Goal: Task Accomplishment & Management: Manage account settings

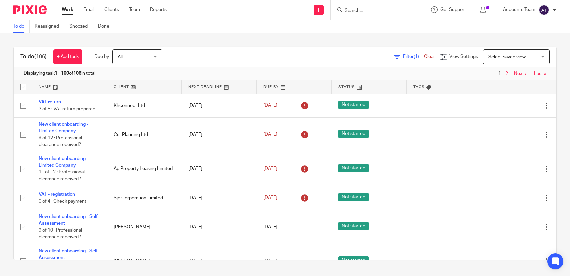
click at [352, 11] on input "Search" at bounding box center [374, 11] width 60 height 6
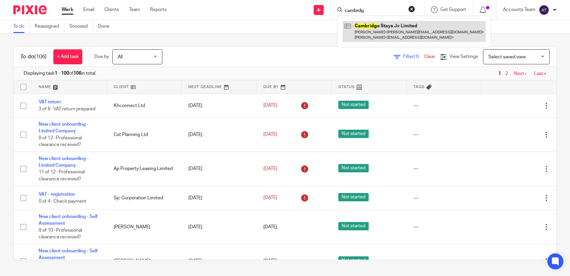
type input "cambrdg"
click at [388, 35] on link at bounding box center [414, 31] width 143 height 21
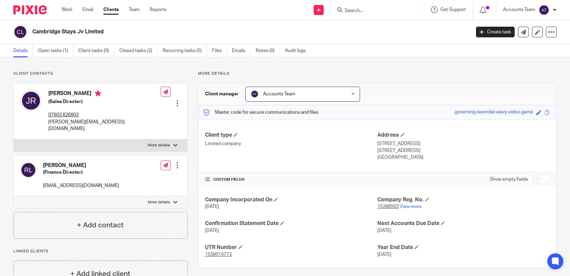
click at [64, 162] on h4 "[PERSON_NAME]" at bounding box center [81, 165] width 76 height 7
click at [64, 162] on h4 "Roman Lapin" at bounding box center [81, 165] width 76 height 7
copy div "Roman Lapin"
click at [73, 182] on p "rlapin999@gmail.com" at bounding box center [81, 185] width 76 height 7
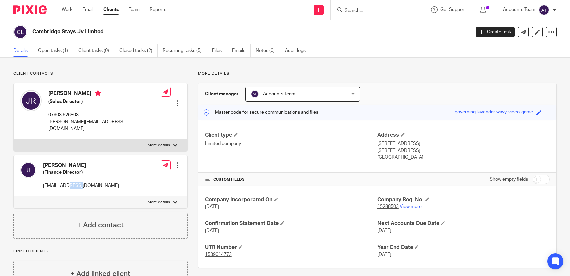
click at [73, 182] on p "rlapin999@gmail.com" at bounding box center [81, 185] width 76 height 7
copy div "rlapin999@gmail.com"
click at [68, 94] on h4 "James Christopher Rowden" at bounding box center [104, 94] width 112 height 8
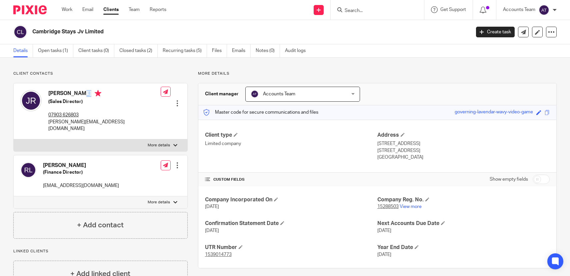
click at [68, 94] on h4 "James Christopher Rowden" at bounding box center [104, 94] width 112 height 8
copy h4 "James Christopher Rowden"
click at [94, 125] on p "james@csrdigital.co.uk" at bounding box center [104, 126] width 112 height 14
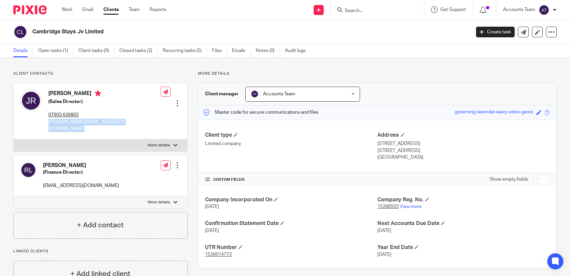
copy div "james@csrdigital.co.uk"
click at [358, 10] on input "Search" at bounding box center [374, 11] width 60 height 6
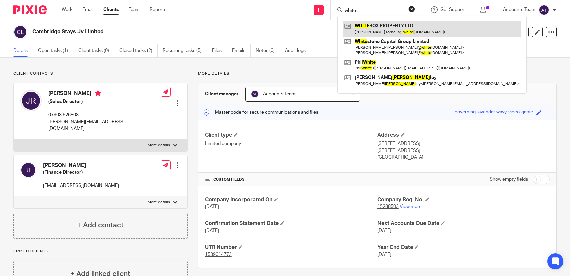
type input "white"
click at [366, 28] on link at bounding box center [432, 28] width 179 height 15
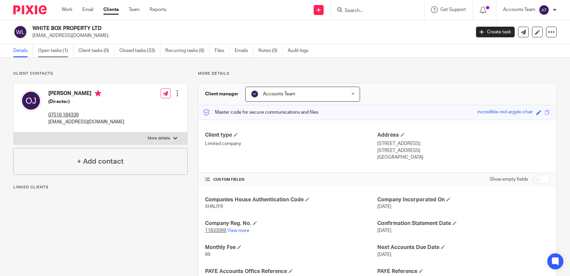
click at [61, 51] on link "Open tasks (1)" at bounding box center [55, 50] width 35 height 13
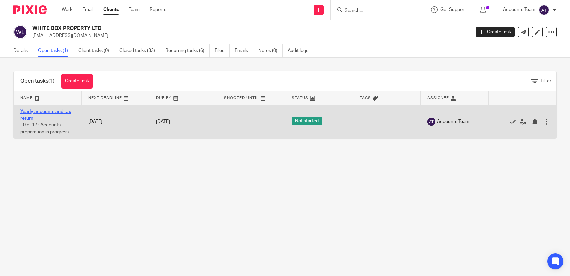
click at [45, 110] on link "Yearly accounts and tax return" at bounding box center [45, 114] width 51 height 11
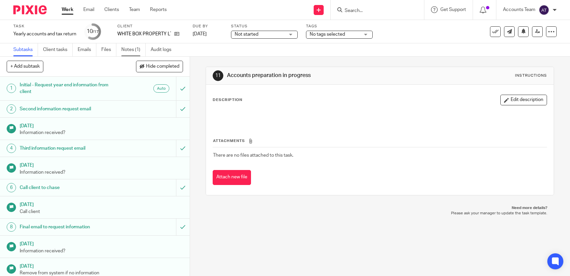
click at [137, 51] on link "Notes (1)" at bounding box center [133, 49] width 24 height 13
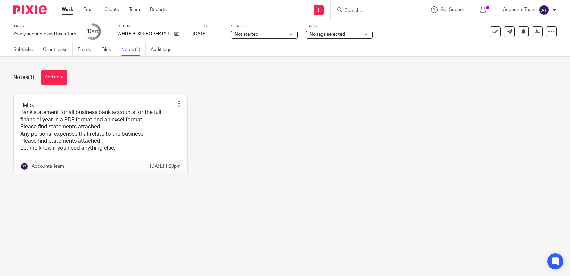
click at [42, 74] on button "Add note" at bounding box center [54, 77] width 26 height 15
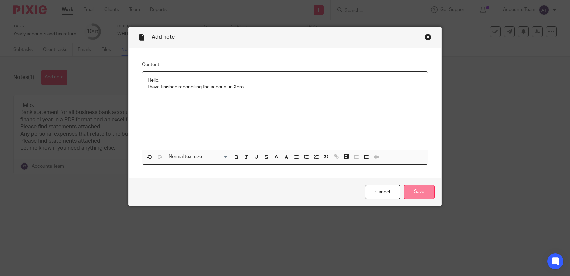
click at [424, 188] on input "Save" at bounding box center [419, 192] width 31 height 14
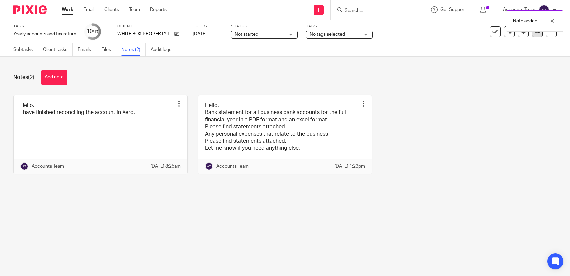
click at [539, 34] on icon at bounding box center [537, 31] width 5 height 5
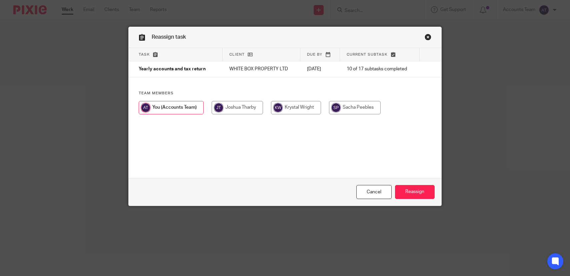
click at [293, 112] on input "radio" at bounding box center [296, 107] width 50 height 13
radio input "true"
click at [410, 188] on input "Reassign" at bounding box center [415, 192] width 40 height 14
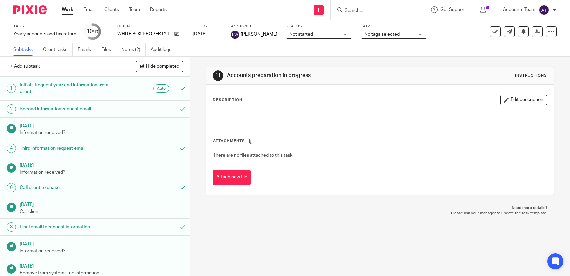
click at [357, 3] on div at bounding box center [377, 10] width 93 height 20
click at [357, 10] on input "Search" at bounding box center [374, 11] width 60 height 6
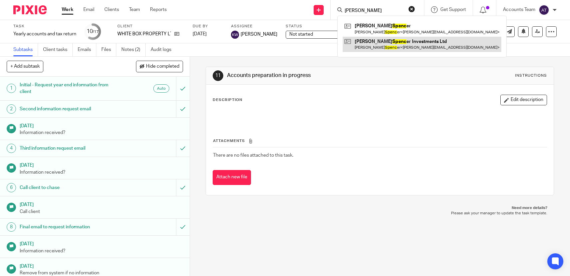
type input "[PERSON_NAME]"
click at [361, 38] on link at bounding box center [422, 44] width 159 height 15
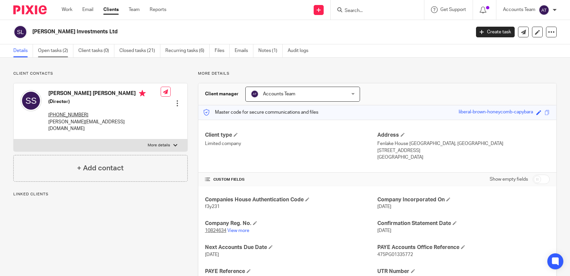
drag, startPoint x: 0, startPoint y: 0, endPoint x: 64, endPoint y: 47, distance: 79.4
click at [64, 47] on link "Open tasks (2)" at bounding box center [55, 50] width 35 height 13
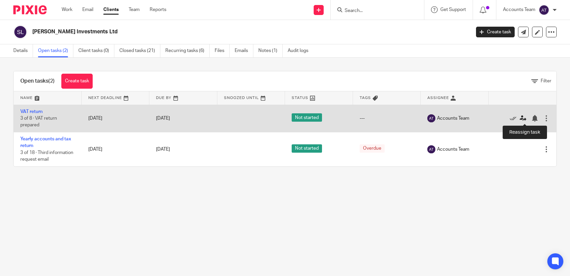
click at [523, 119] on icon at bounding box center [523, 118] width 7 height 7
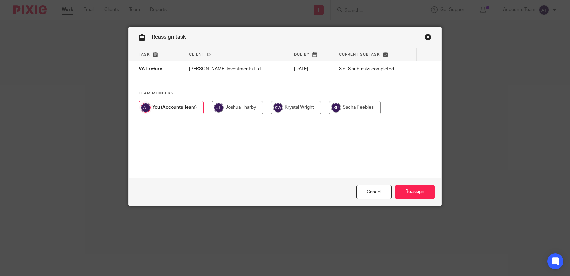
click at [325, 107] on div at bounding box center [285, 111] width 293 height 20
click at [313, 109] on input "radio" at bounding box center [296, 107] width 50 height 13
radio input "true"
click at [408, 195] on input "Reassign" at bounding box center [415, 192] width 40 height 14
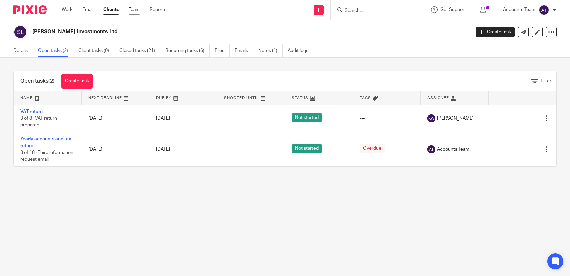
click at [134, 9] on link "Team" at bounding box center [134, 9] width 11 height 7
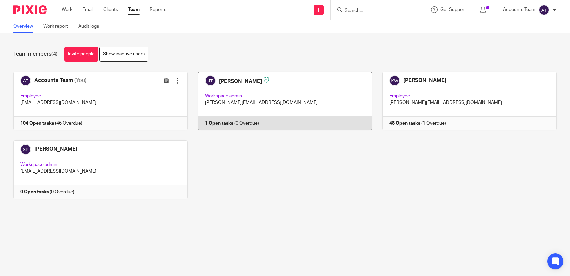
click at [223, 107] on link at bounding box center [280, 101] width 185 height 59
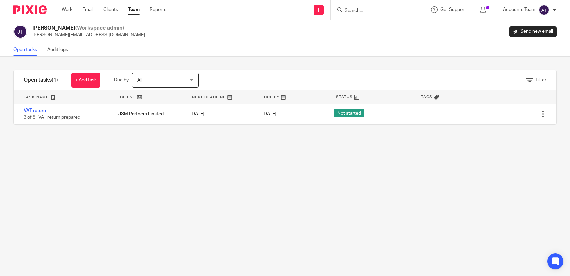
click at [135, 12] on link "Team" at bounding box center [134, 9] width 12 height 7
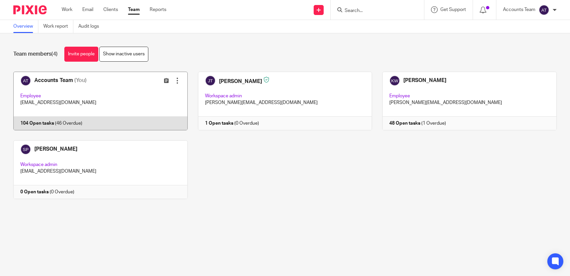
click at [110, 97] on link at bounding box center [95, 101] width 185 height 59
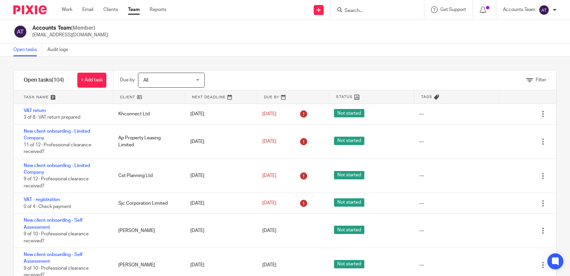
click at [262, 78] on div "Filter" at bounding box center [388, 80] width 335 height 20
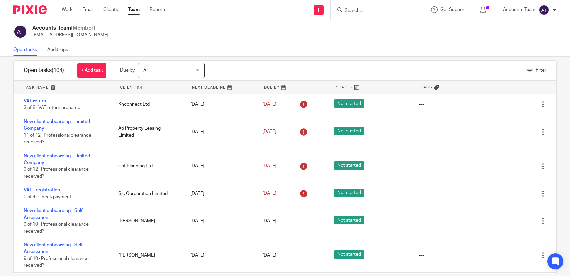
scroll to position [21, 0]
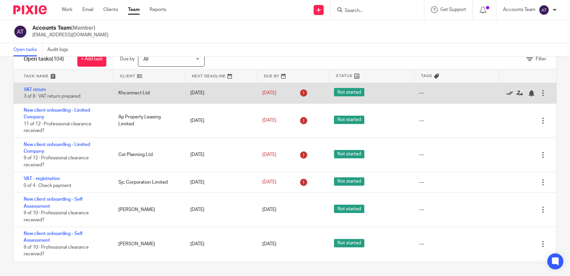
click at [508, 93] on icon at bounding box center [510, 93] width 7 height 7
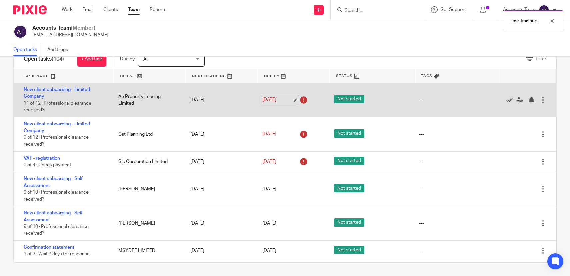
click at [291, 99] on link "30 Sep 2025" at bounding box center [277, 99] width 30 height 7
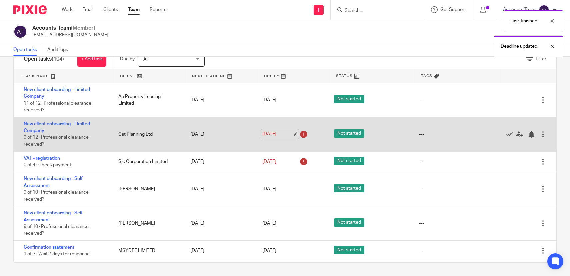
click at [292, 136] on link "30 Sep 2025" at bounding box center [277, 134] width 30 height 7
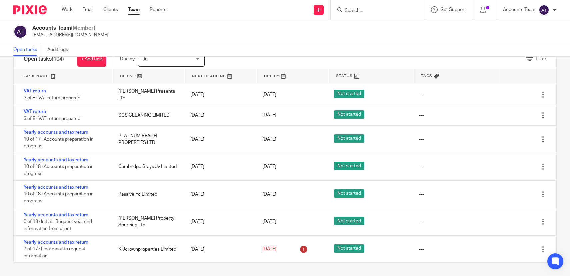
scroll to position [329, 0]
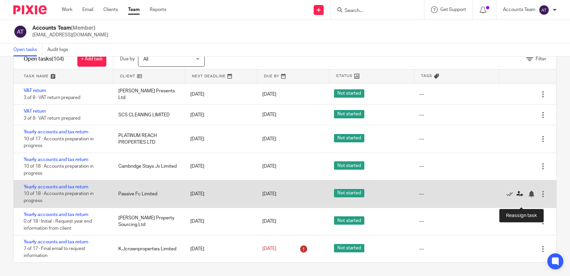
click at [521, 197] on icon at bounding box center [520, 194] width 7 height 7
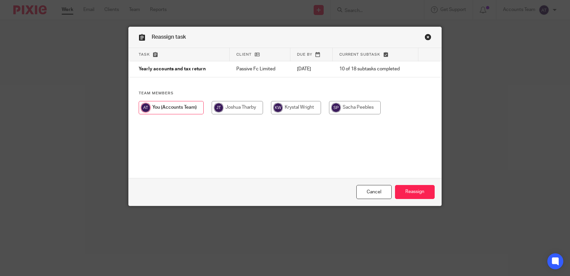
click at [303, 113] on input "radio" at bounding box center [296, 107] width 50 height 13
radio input "true"
click at [421, 190] on input "Reassign" at bounding box center [415, 192] width 40 height 14
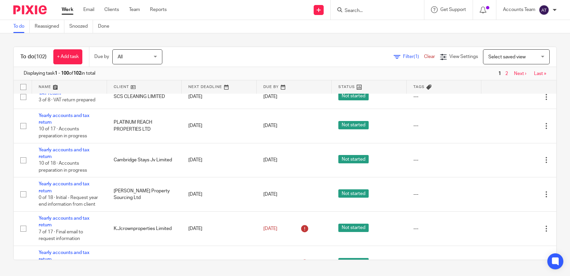
scroll to position [402, 0]
click at [133, 11] on link "Team" at bounding box center [134, 9] width 11 height 7
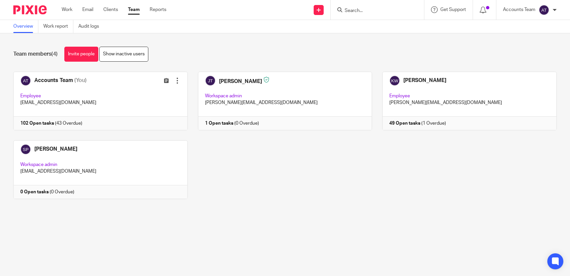
click at [263, 178] on div "Accounts Team (You) Edit user Transfer Employee accounts@jsmpartners.co.uk 102 …" at bounding box center [280, 140] width 554 height 137
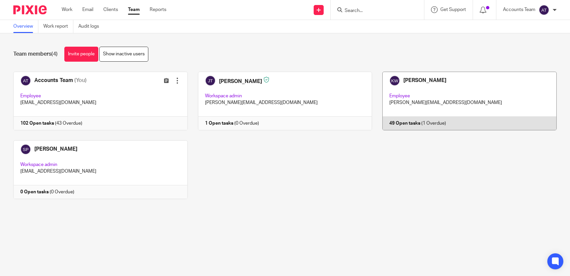
click at [409, 99] on link at bounding box center [464, 101] width 185 height 59
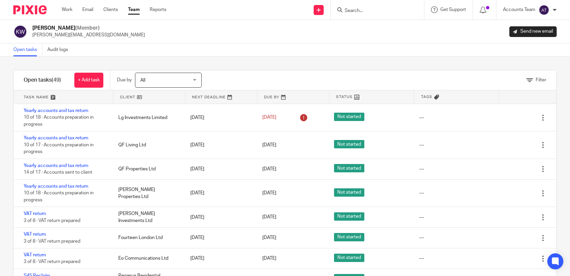
click at [281, 65] on div "Filter tasks Only show tasks matching all of these conditions 1 Client name Is …" at bounding box center [285, 166] width 570 height 219
click at [288, 66] on div "Filter tasks Only show tasks matching all of these conditions 1 Client name Is …" at bounding box center [285, 166] width 570 height 219
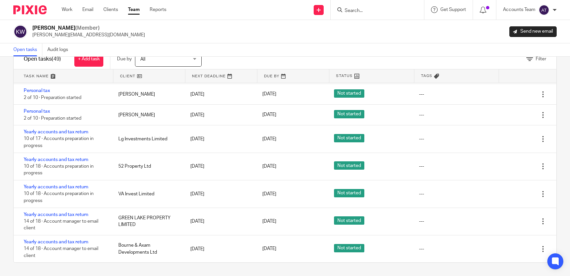
scroll to position [971, 0]
click at [133, 11] on link "Team" at bounding box center [134, 9] width 12 height 7
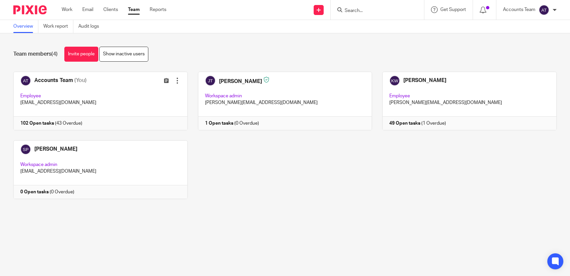
click at [348, 9] on input "Search" at bounding box center [374, 11] width 60 height 6
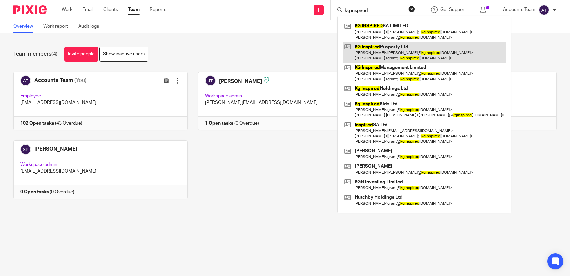
type input "kg inspired"
click at [371, 58] on link at bounding box center [424, 52] width 163 height 21
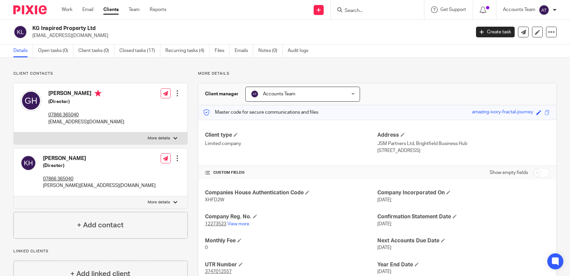
click at [81, 27] on h2 "KG Inspired Property Ltd" at bounding box center [205, 28] width 347 height 7
copy div "KG Inspired Property Ltd"
click at [139, 10] on link "Team" at bounding box center [134, 9] width 11 height 7
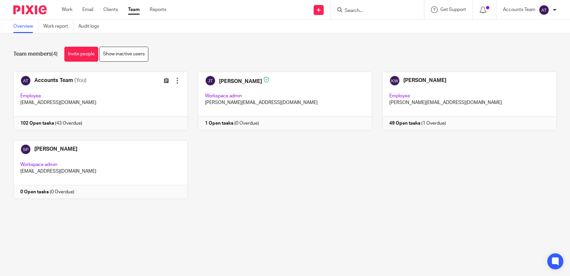
click at [272, 211] on div "Team members (4) Invite people Show inactive users Invite team members Add invi…" at bounding box center [285, 127] width 570 height 189
click at [139, 10] on link "Team" at bounding box center [134, 9] width 12 height 7
click at [139, 12] on link "Team" at bounding box center [134, 9] width 12 height 7
click at [257, 188] on div "Accounts Team (You) Edit user Transfer Employee accounts@jsmpartners.co.uk 102 …" at bounding box center [280, 140] width 554 height 137
click at [241, 40] on div "Team members (4) Invite people Show inactive users Invite team members Add invi…" at bounding box center [285, 127] width 570 height 189
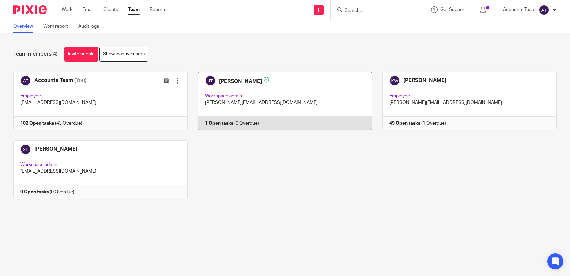
click at [228, 81] on link at bounding box center [280, 101] width 185 height 59
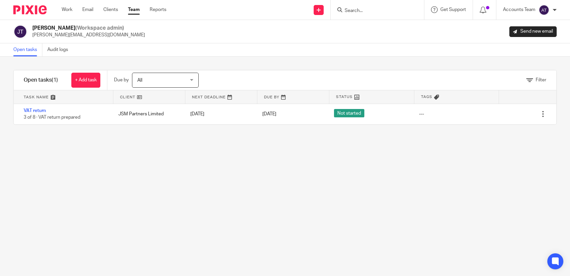
click at [134, 8] on link "Team" at bounding box center [134, 9] width 12 height 7
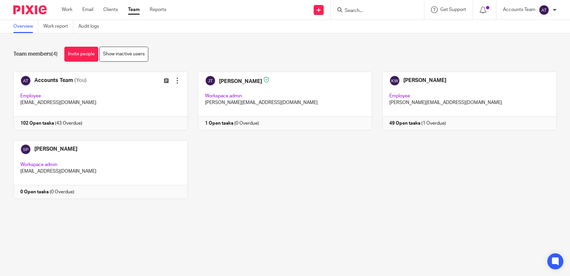
click at [360, 10] on input "Search" at bounding box center [374, 11] width 60 height 6
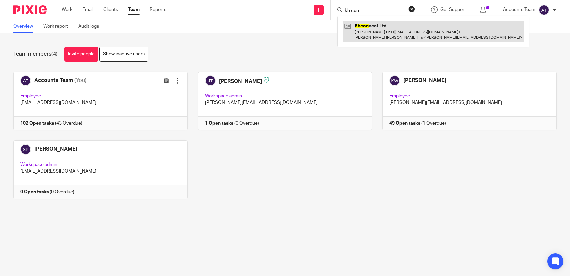
type input "kh con"
click at [379, 37] on link at bounding box center [433, 31] width 181 height 21
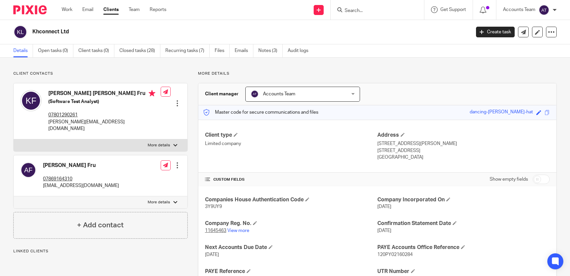
click at [58, 44] on div "Khconnect Ltd Create task Update from Companies House Export data Merge Archive…" at bounding box center [285, 32] width 570 height 24
click at [133, 50] on link "Closed tasks (28)" at bounding box center [139, 50] width 41 height 13
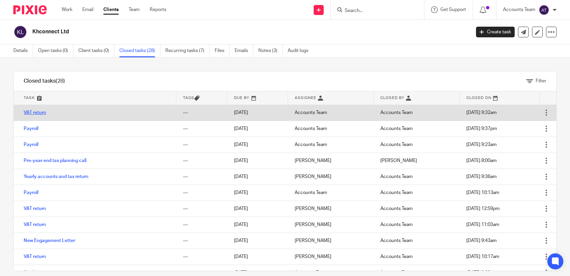
click at [42, 111] on link "VAT return" at bounding box center [35, 112] width 22 height 5
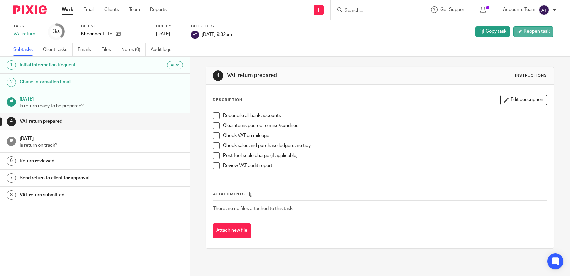
click at [532, 31] on span "Reopen task" at bounding box center [537, 31] width 26 height 7
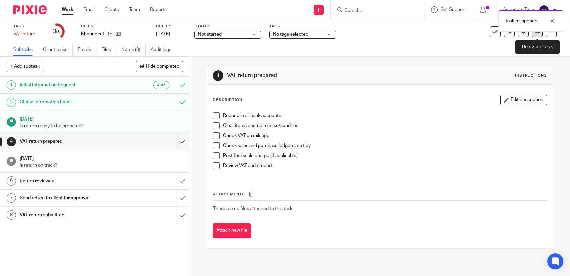
click at [538, 36] on link at bounding box center [537, 31] width 11 height 11
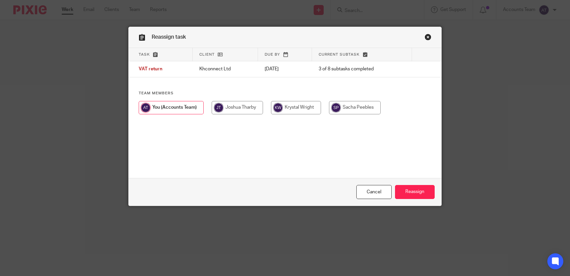
click at [301, 114] on input "radio" at bounding box center [296, 107] width 50 height 13
radio input "true"
click at [422, 193] on input "Reassign" at bounding box center [415, 192] width 40 height 14
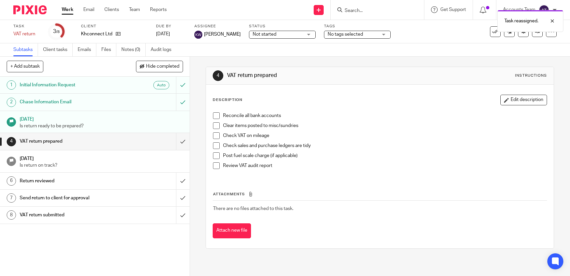
click at [199, 91] on div "4 VAT return prepared Instructions Description Edit description Reconcile all b…" at bounding box center [380, 166] width 380 height 219
click at [136, 12] on link "Team" at bounding box center [134, 9] width 11 height 7
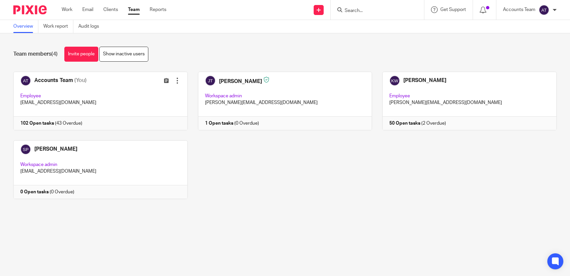
click at [355, 5] on div at bounding box center [377, 10] width 93 height 20
click at [355, 8] on input "Search" at bounding box center [374, 11] width 60 height 6
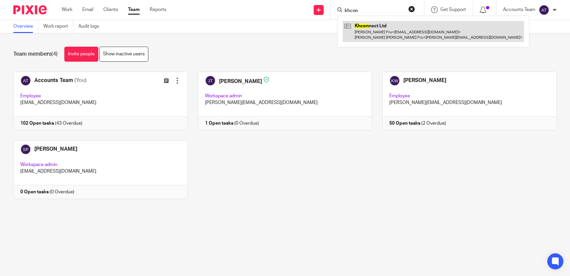
type input "khcon"
click at [376, 26] on link at bounding box center [433, 31] width 181 height 21
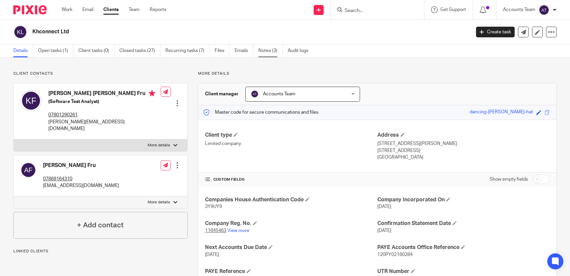
click at [271, 49] on link "Notes (3)" at bounding box center [270, 50] width 24 height 13
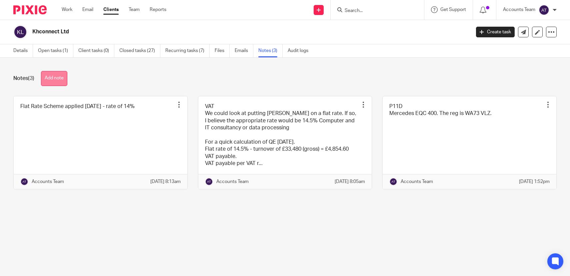
click at [64, 79] on button "Add note" at bounding box center [54, 78] width 26 height 15
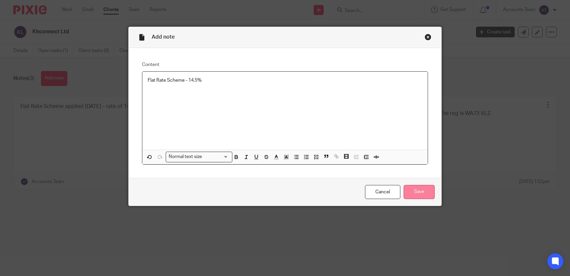
click at [420, 190] on input "Save" at bounding box center [419, 192] width 31 height 14
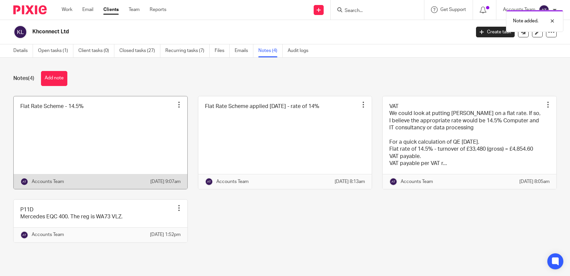
click at [179, 103] on div at bounding box center [179, 104] width 7 height 7
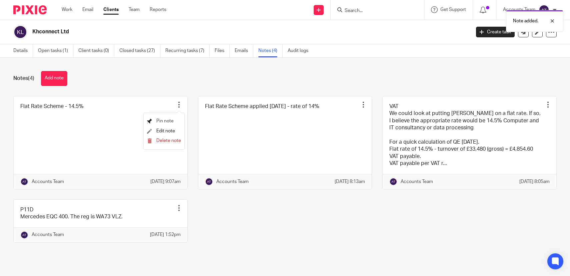
click at [168, 120] on span "Pin note" at bounding box center [164, 121] width 17 height 5
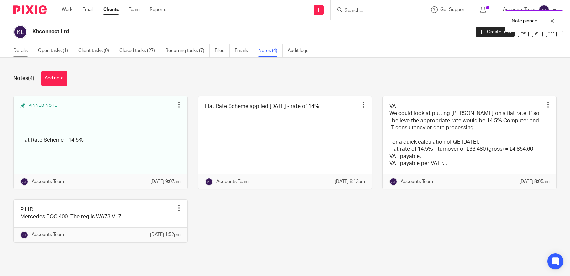
click at [21, 49] on link "Details" at bounding box center [23, 50] width 20 height 13
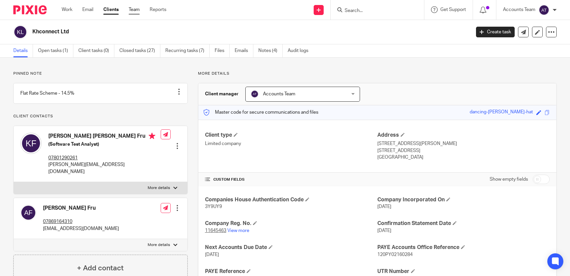
click at [134, 10] on link "Team" at bounding box center [134, 9] width 11 height 7
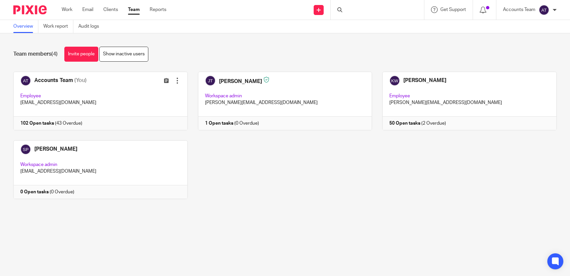
click at [285, 232] on main "Overview Work report Audit logs Team members (4) Invite people Show inactive us…" at bounding box center [285, 138] width 570 height 276
click at [137, 11] on link "Team" at bounding box center [134, 9] width 12 height 7
click at [266, 209] on div "Accounts Team (You) Edit user Transfer Employee accounts@jsmpartners.co.uk 102 …" at bounding box center [280, 140] width 554 height 137
